Goal: Download file/media

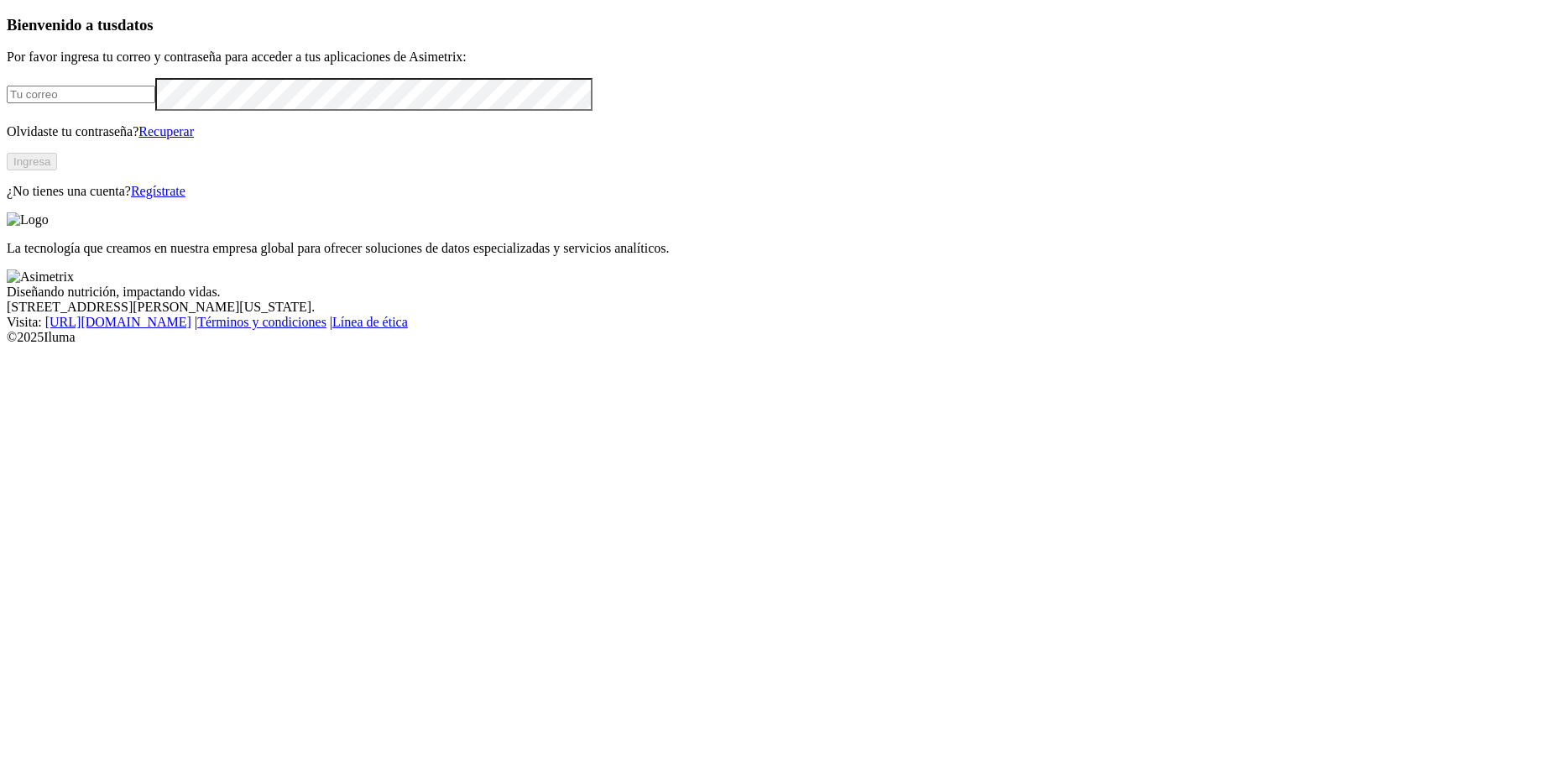
type input "[PERSON_NAME][EMAIL_ADDRESS][PERSON_NAME][DOMAIN_NAME]"
click at [57, 170] on button "Ingresa" at bounding box center [31, 161] width 50 height 17
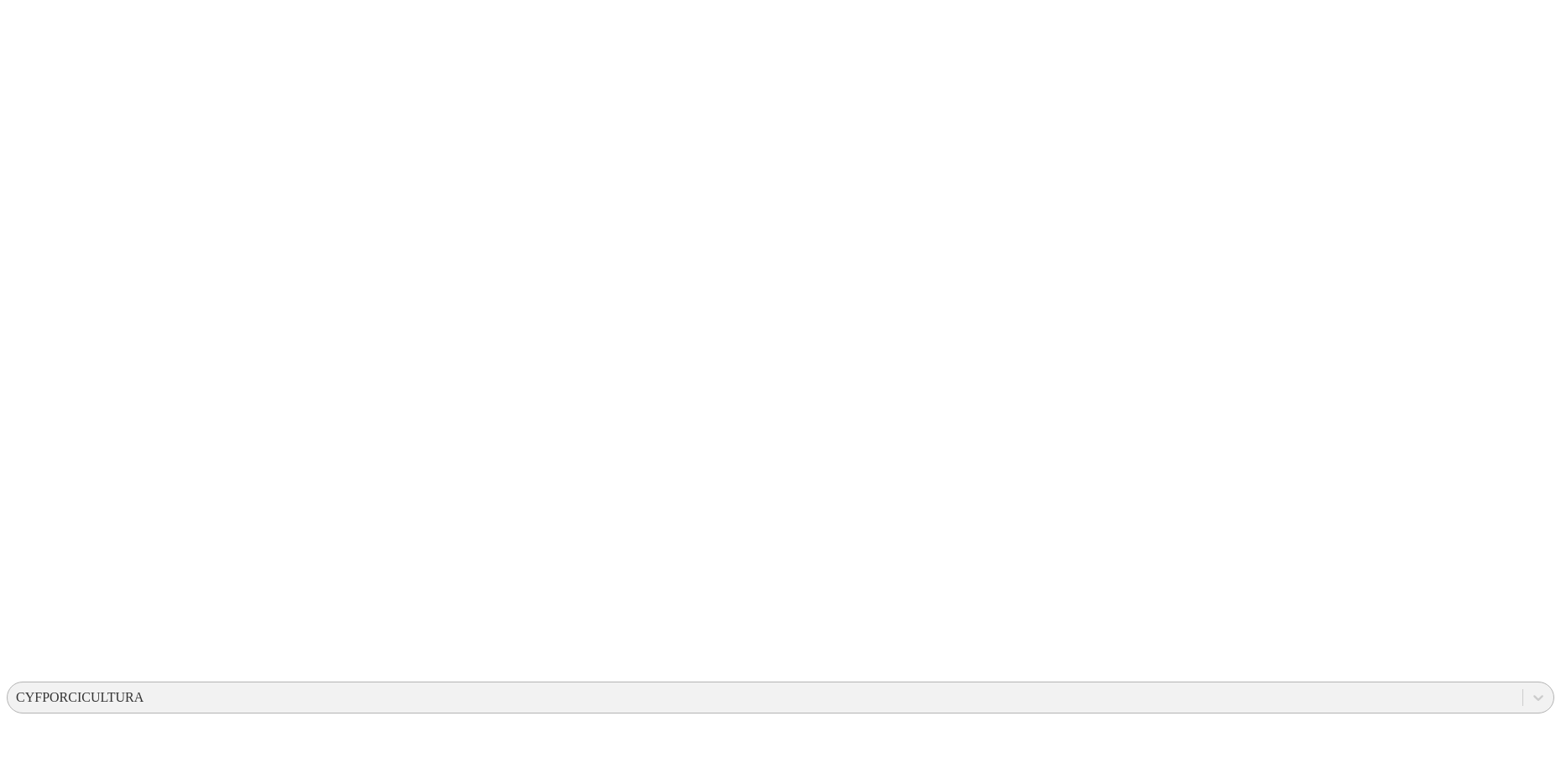
click at [143, 690] on div "CYFPORCICULTURA" at bounding box center [80, 697] width 128 height 16
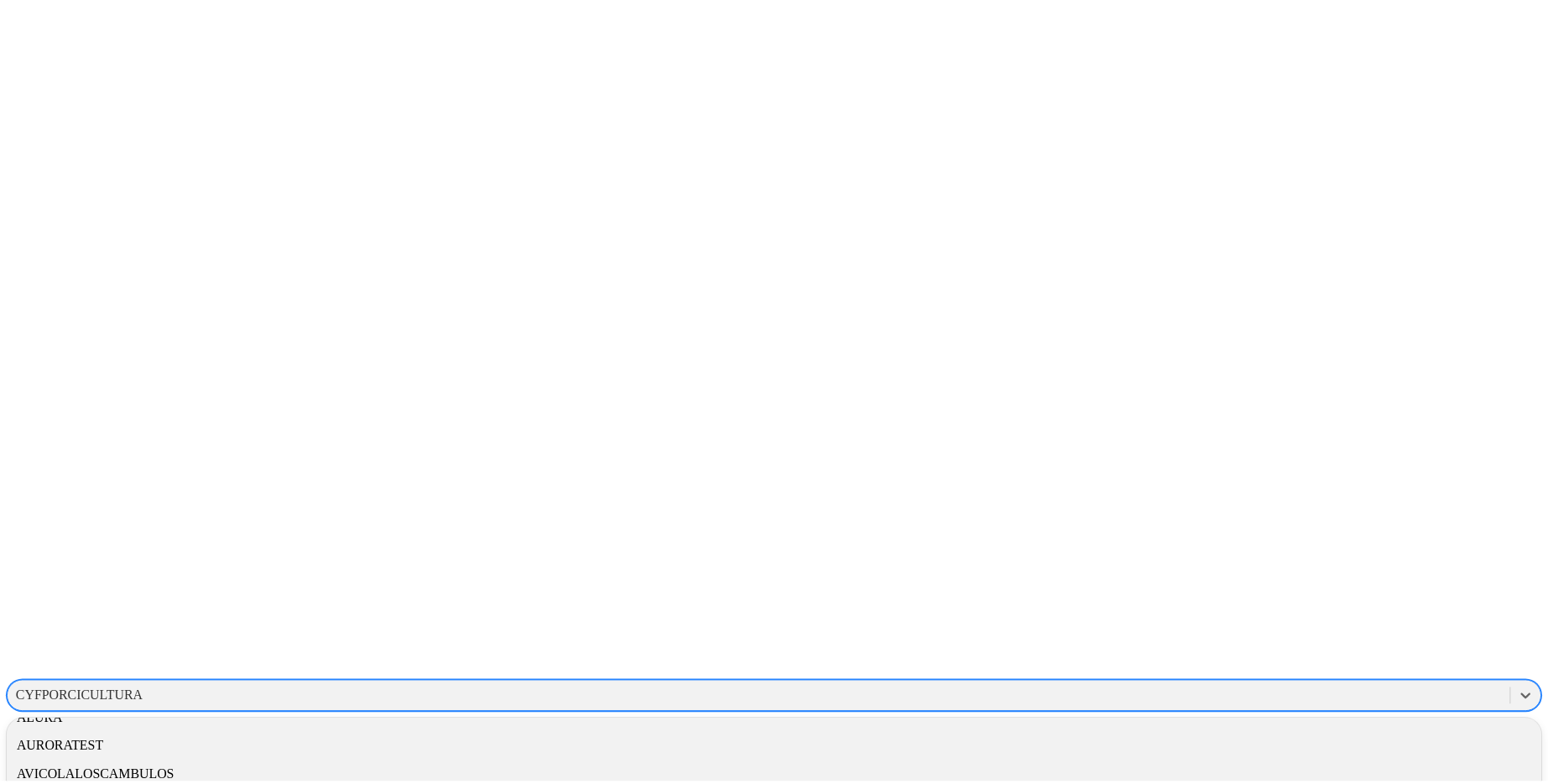
scroll to position [443, 0]
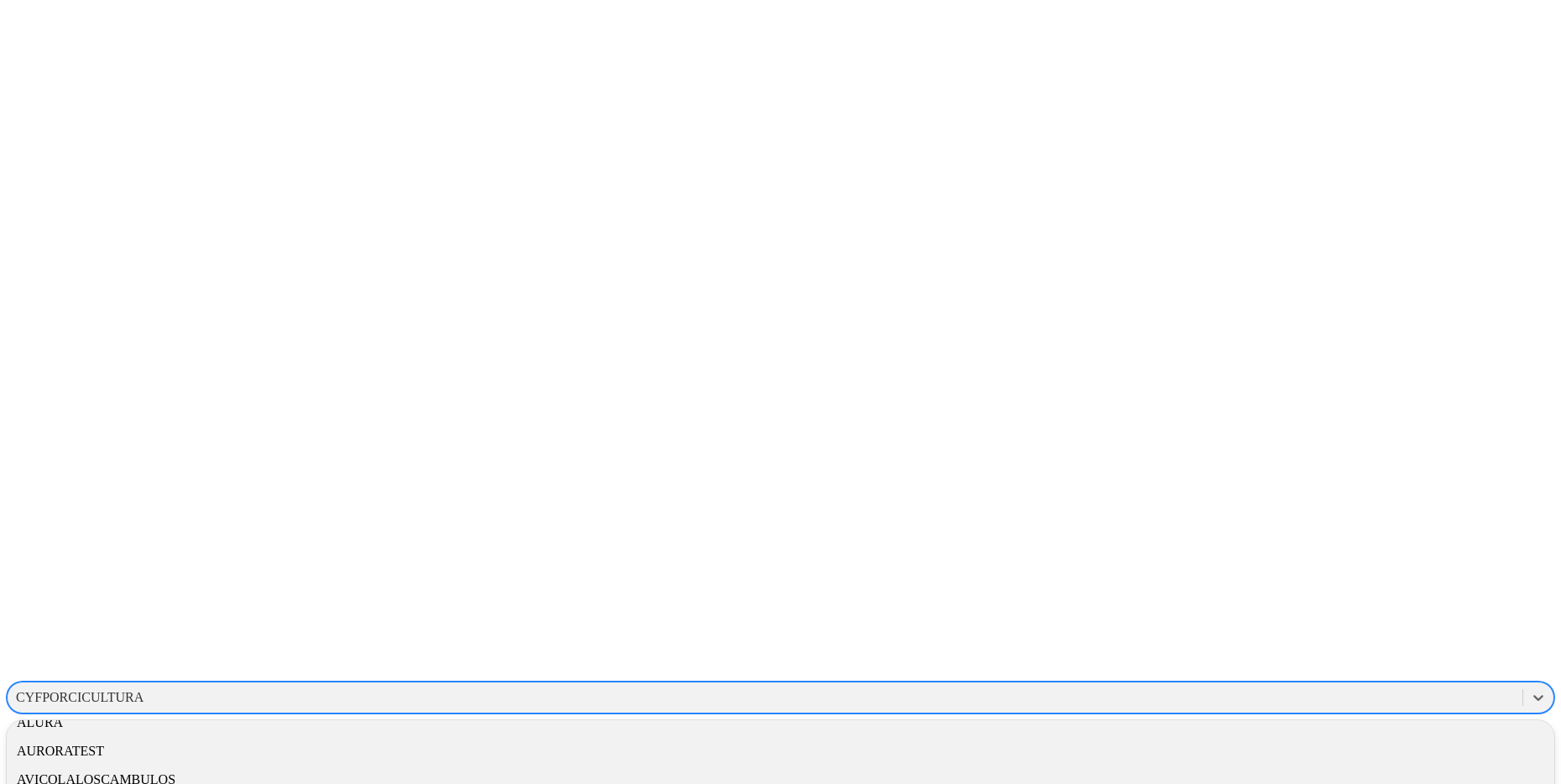
click at [1331, 652] on div "ALIAR" at bounding box center [780, 665] width 1548 height 28
